Goal: Book appointment/travel/reservation

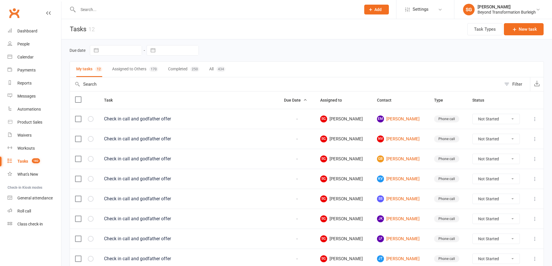
click at [119, 8] on input "text" at bounding box center [216, 10] width 280 height 8
paste input "[PERSON_NAME]"
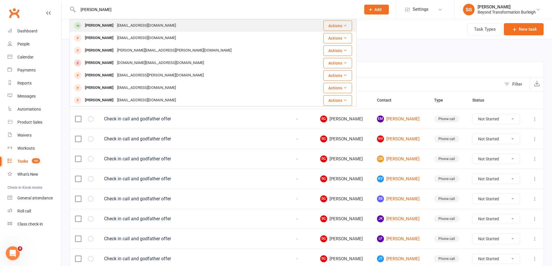
type input "[PERSON_NAME]"
click at [120, 24] on div "[EMAIL_ADDRESS][DOMAIN_NAME]" at bounding box center [146, 25] width 62 height 8
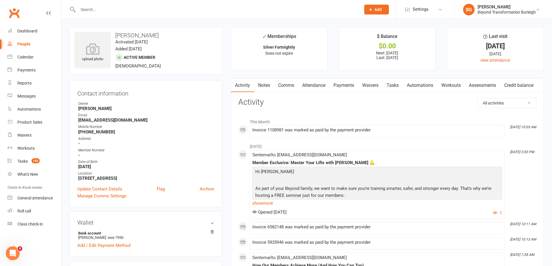
drag, startPoint x: 344, startPoint y: 88, endPoint x: 360, endPoint y: 130, distance: 45.2
click at [344, 87] on link "Payments" at bounding box center [343, 85] width 29 height 13
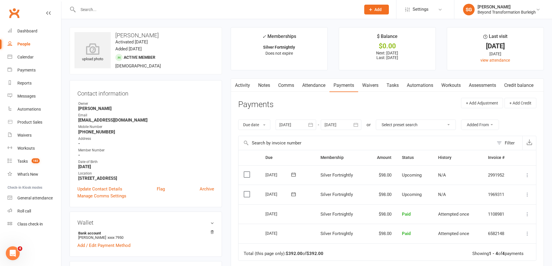
scroll to position [87, 0]
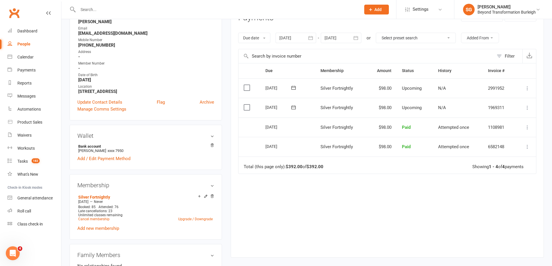
click at [335, 36] on div at bounding box center [341, 38] width 41 height 10
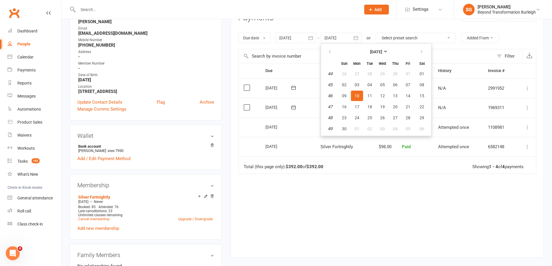
click at [308, 211] on div "Due Contact Membership Amount Status History Invoice # Select this [DATE] [PERS…" at bounding box center [387, 156] width 298 height 186
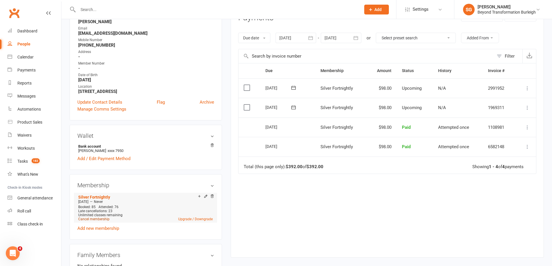
click at [99, 219] on link "Cancel membership" at bounding box center [93, 219] width 31 height 4
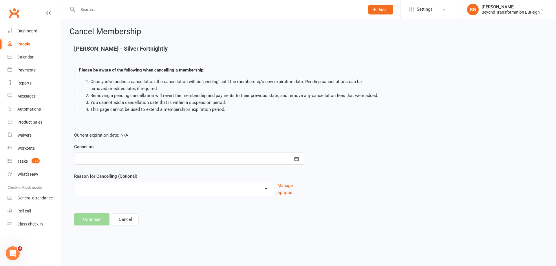
drag, startPoint x: 111, startPoint y: 159, endPoint x: 116, endPoint y: 162, distance: 6.2
click at [111, 159] on div at bounding box center [189, 159] width 230 height 12
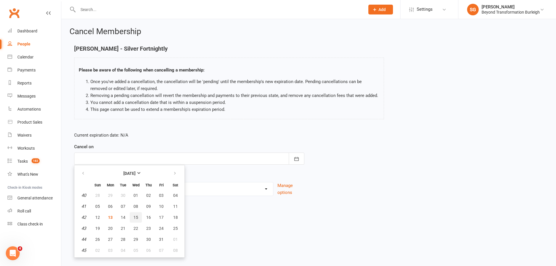
click at [140, 215] on button "15" at bounding box center [136, 217] width 12 height 10
type input "[DATE]"
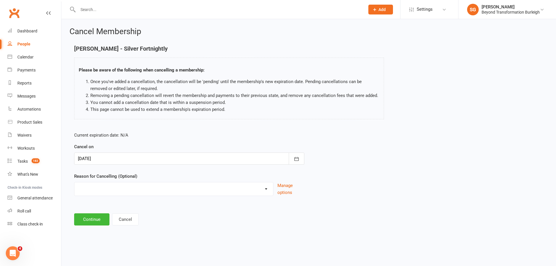
click at [87, 227] on div "Cancel Membership [PERSON_NAME] - Silver Fortnightly Please be aware of the fol…" at bounding box center [308, 127] width 495 height 216
click at [95, 214] on main "[PERSON_NAME] - Silver Fortnightly Please be aware of the following when cancel…" at bounding box center [309, 135] width 479 height 180
click at [87, 218] on button "Continue" at bounding box center [91, 220] width 35 height 12
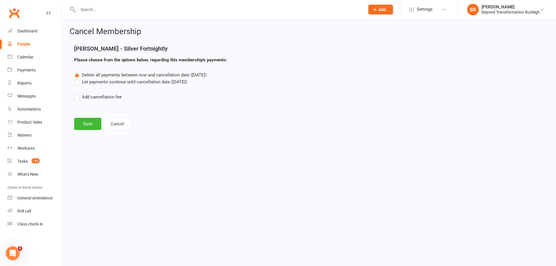
click at [132, 76] on span "Delete all payments between now and cancellation date ([DATE])" at bounding box center [144, 74] width 125 height 5
click at [78, 72] on input "Delete all payments between now and cancellation date ([DATE])" at bounding box center [76, 72] width 4 height 0
click at [127, 81] on label "Let payments continue until cancellation date ([DATE])" at bounding box center [130, 82] width 113 height 7
click at [78, 79] on input "Let payments continue until cancellation date ([DATE])" at bounding box center [76, 79] width 4 height 0
click at [85, 122] on button "Save" at bounding box center [87, 124] width 27 height 12
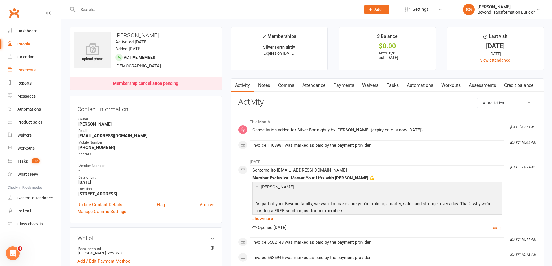
click at [27, 70] on div "Payments" at bounding box center [26, 70] width 18 height 5
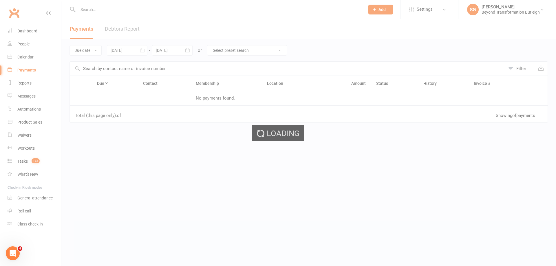
click at [29, 60] on div "Loading" at bounding box center [278, 133] width 556 height 266
click at [29, 60] on link "Calendar" at bounding box center [35, 57] width 54 height 13
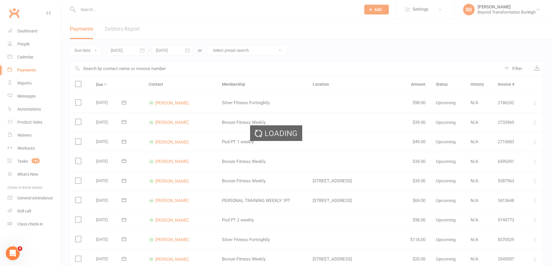
click at [27, 56] on div "Loading" at bounding box center [276, 133] width 552 height 266
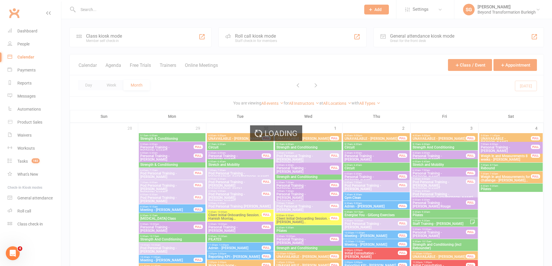
click at [110, 83] on div "Loading" at bounding box center [276, 133] width 552 height 266
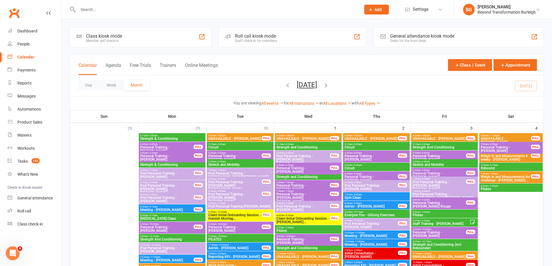
click at [110, 83] on button "Week" at bounding box center [111, 85] width 24 height 10
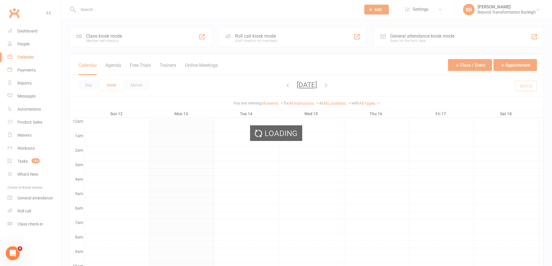
scroll to position [1, 0]
click at [110, 83] on div "Loading" at bounding box center [276, 133] width 552 height 266
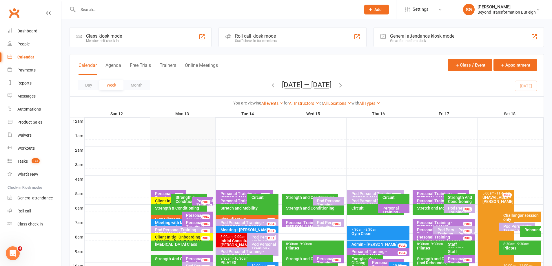
scroll to position [0, 0]
click at [293, 105] on link "All Instructors" at bounding box center [304, 103] width 30 height 5
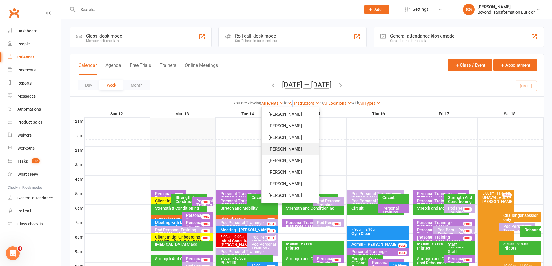
click at [296, 150] on link "[PERSON_NAME]" at bounding box center [290, 149] width 57 height 12
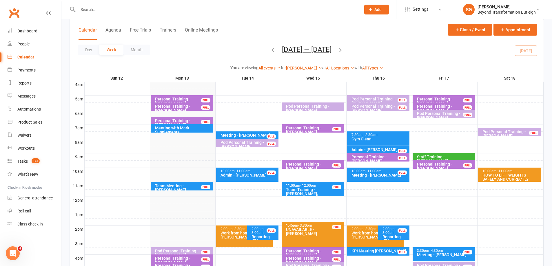
scroll to position [116, 0]
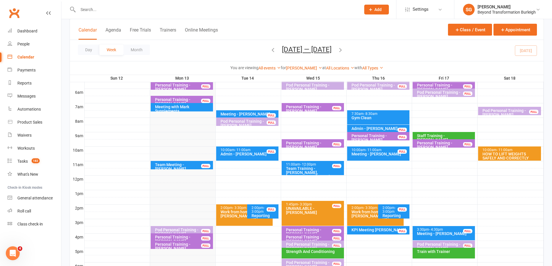
click at [423, 192] on div at bounding box center [314, 193] width 459 height 7
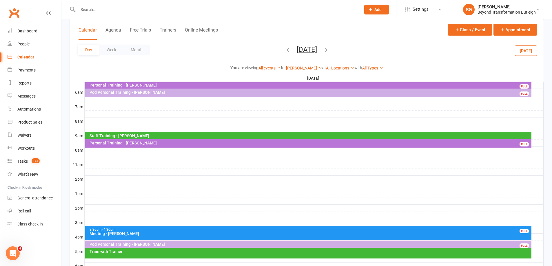
click at [142, 194] on div at bounding box center [314, 193] width 459 height 7
drag, startPoint x: 140, startPoint y: 186, endPoint x: 156, endPoint y: 180, distance: 16.7
click at [163, 179] on div "Add Appointment Add Event" at bounding box center [145, 183] width 42 height 19
click at [156, 180] on div at bounding box center [314, 179] width 459 height 7
click at [121, 192] on div at bounding box center [314, 193] width 459 height 7
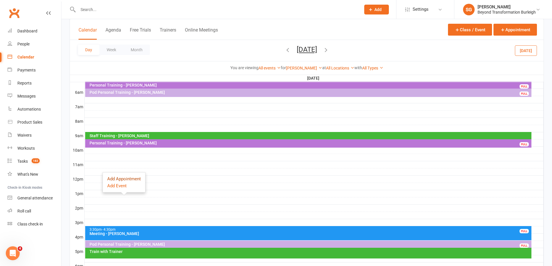
click at [133, 180] on button "Add Appointment" at bounding box center [124, 179] width 34 height 7
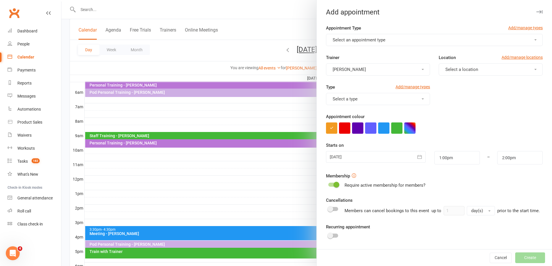
click at [382, 43] on button "Select an appointment type" at bounding box center [434, 40] width 217 height 12
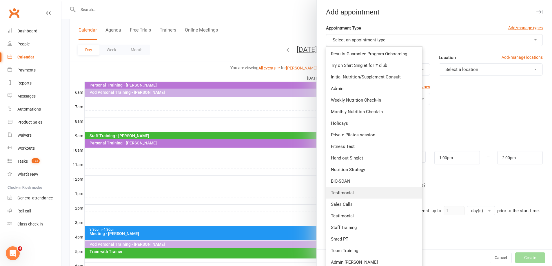
scroll to position [87, 0]
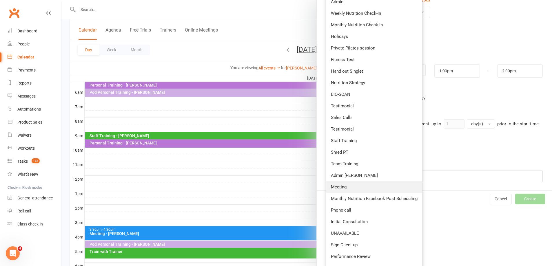
click at [376, 190] on link "Meeting" at bounding box center [374, 187] width 96 height 12
type input "1:30pm"
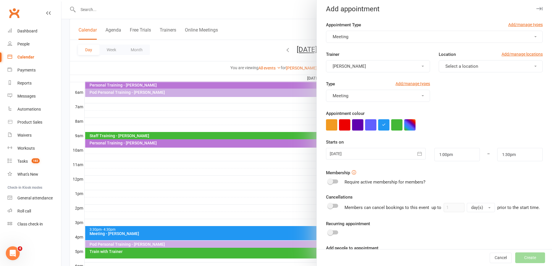
scroll to position [0, 0]
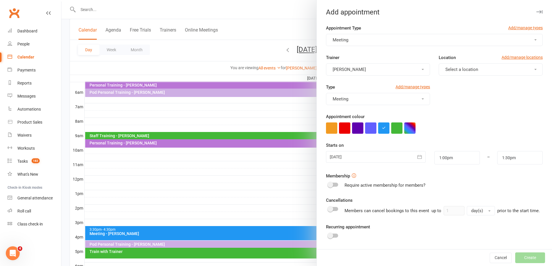
click at [454, 71] on span "Select a location" at bounding box center [461, 69] width 33 height 5
click at [457, 86] on link "[STREET_ADDRESS]" at bounding box center [467, 84] width 57 height 12
click at [447, 63] on button "[STREET_ADDRESS]" at bounding box center [491, 69] width 104 height 12
click at [447, 96] on span "Online" at bounding box center [450, 94] width 12 height 5
click at [444, 109] on div "Type Add/manage types Meeting" at bounding box center [434, 99] width 225 height 30
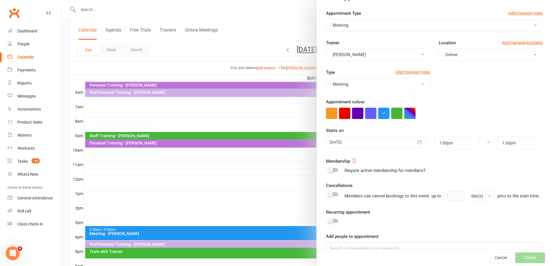
scroll to position [35, 0]
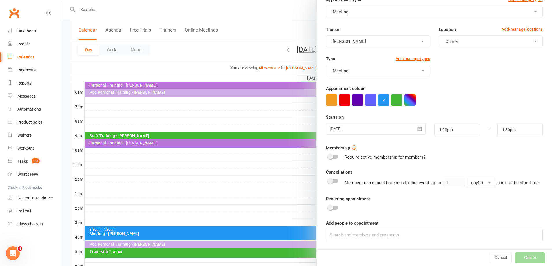
click at [365, 124] on div at bounding box center [375, 129] width 99 height 12
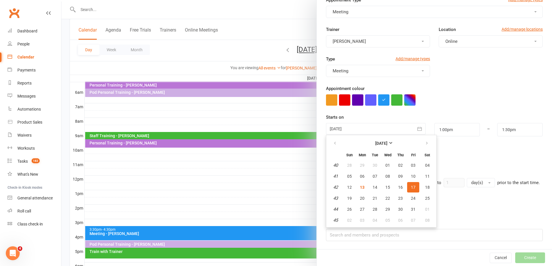
click at [469, 145] on div "Membership Require active membership for members?" at bounding box center [434, 153] width 217 height 16
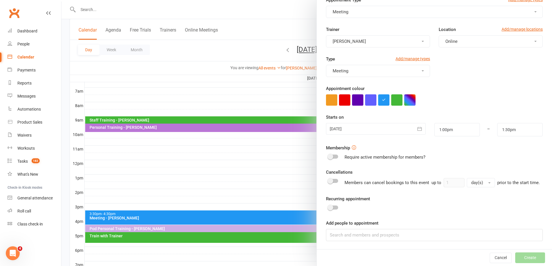
scroll to position [145, 0]
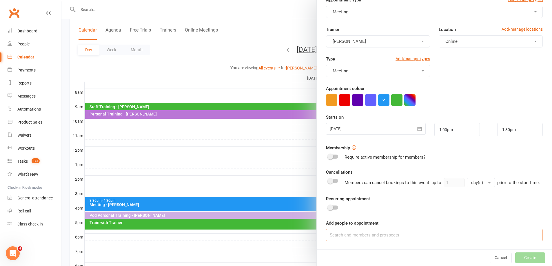
click at [371, 233] on input at bounding box center [434, 235] width 217 height 12
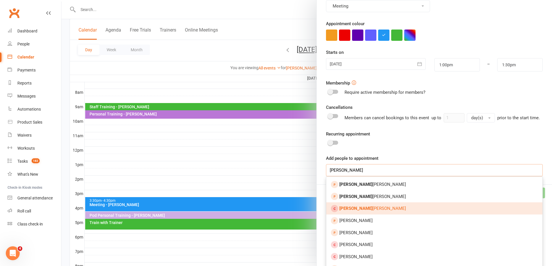
type input "[PERSON_NAME]"
click at [379, 214] on link "[PERSON_NAME]" at bounding box center [434, 209] width 216 height 12
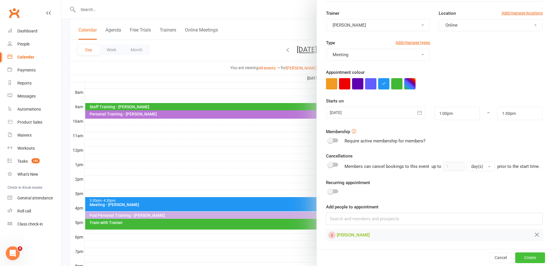
click at [521, 259] on button "Create" at bounding box center [530, 258] width 30 height 10
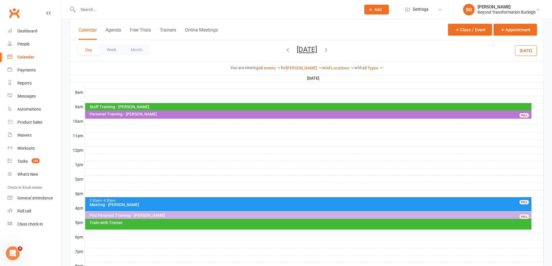
click at [188, 202] on div "3:30pm - 4:30pm" at bounding box center [309, 201] width 441 height 4
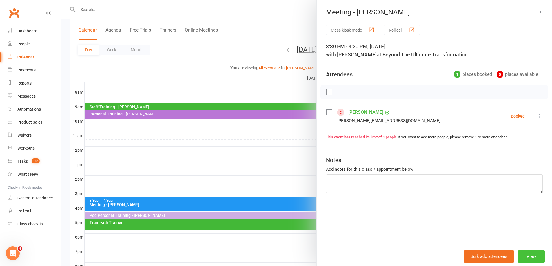
click at [527, 257] on button "View" at bounding box center [532, 257] width 28 height 12
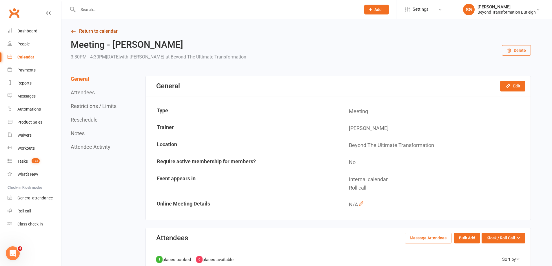
click at [79, 31] on link "Return to calendar" at bounding box center [301, 31] width 460 height 8
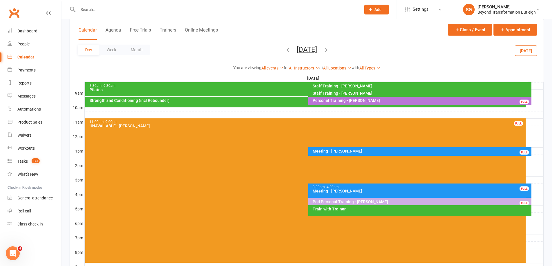
scroll to position [158, 0]
